Goal: Task Accomplishment & Management: Manage account settings

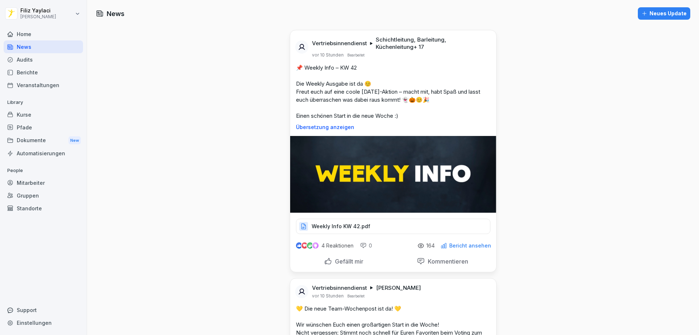
scroll to position [182, 0]
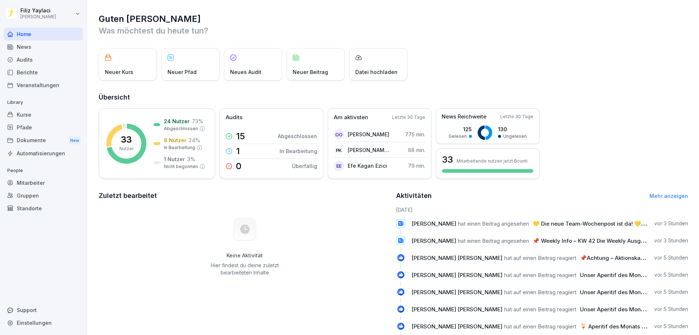
click at [38, 183] on div "Mitarbeiter" at bounding box center [43, 182] width 79 height 13
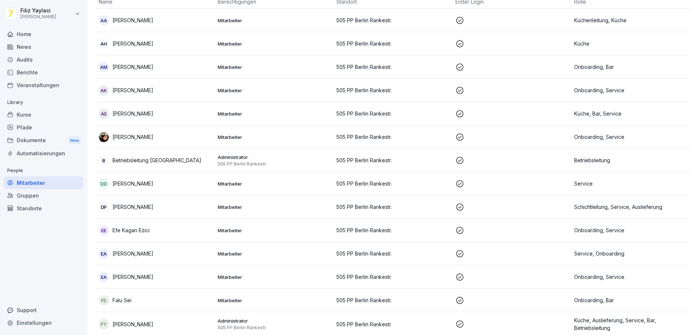
scroll to position [109, 0]
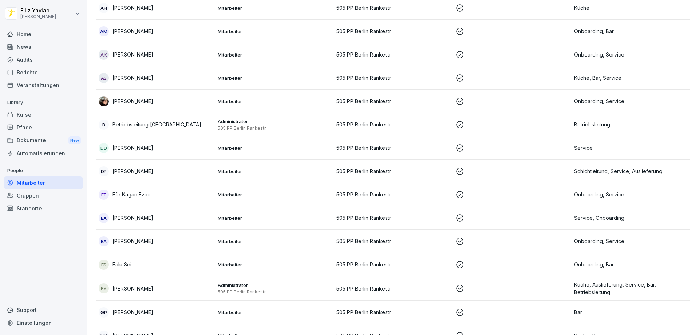
click at [166, 195] on div "EE Efe Kagan Ezici" at bounding box center [155, 194] width 113 height 10
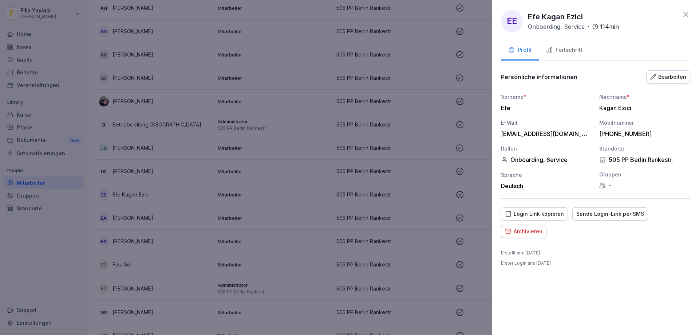
click at [564, 49] on div "Fortschritt" at bounding box center [564, 50] width 36 height 8
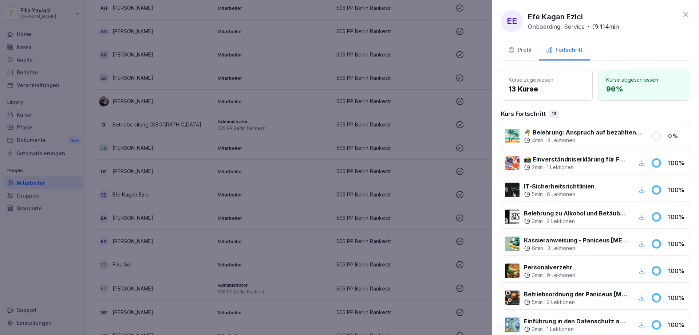
click at [523, 51] on div "Profil" at bounding box center [519, 50] width 23 height 8
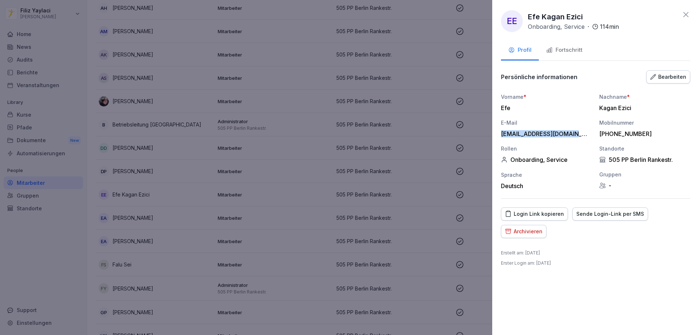
drag, startPoint x: 578, startPoint y: 133, endPoint x: 501, endPoint y: 135, distance: 77.2
click at [501, 135] on div "EE Efe Kagan Ezici Onboarding, Service · 114 min Profil Fortschritt Persönliche…" at bounding box center [595, 167] width 207 height 335
copy div "kagankagan77@gmail.com"
